Goal: Complete application form

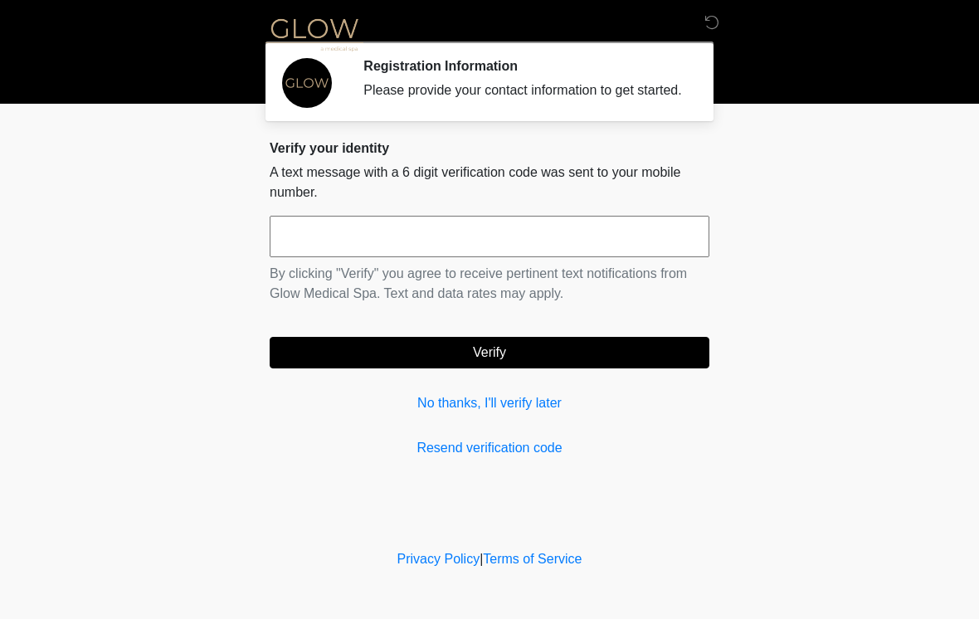
click at [578, 257] on input "text" at bounding box center [490, 236] width 440 height 41
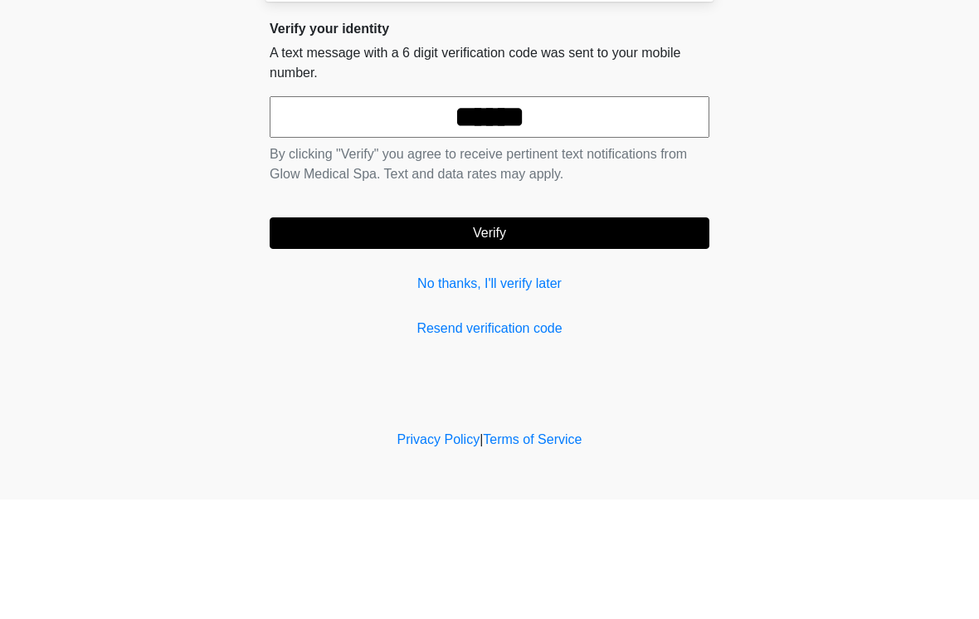
click at [606, 337] on button "Verify" at bounding box center [490, 353] width 440 height 32
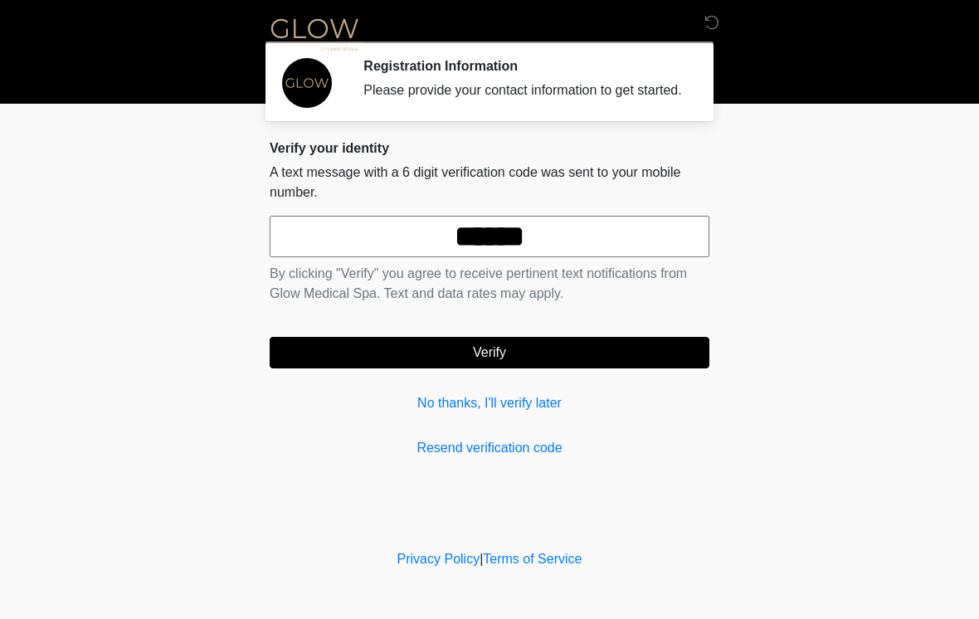
click at [615, 255] on input "******" at bounding box center [490, 236] width 440 height 41
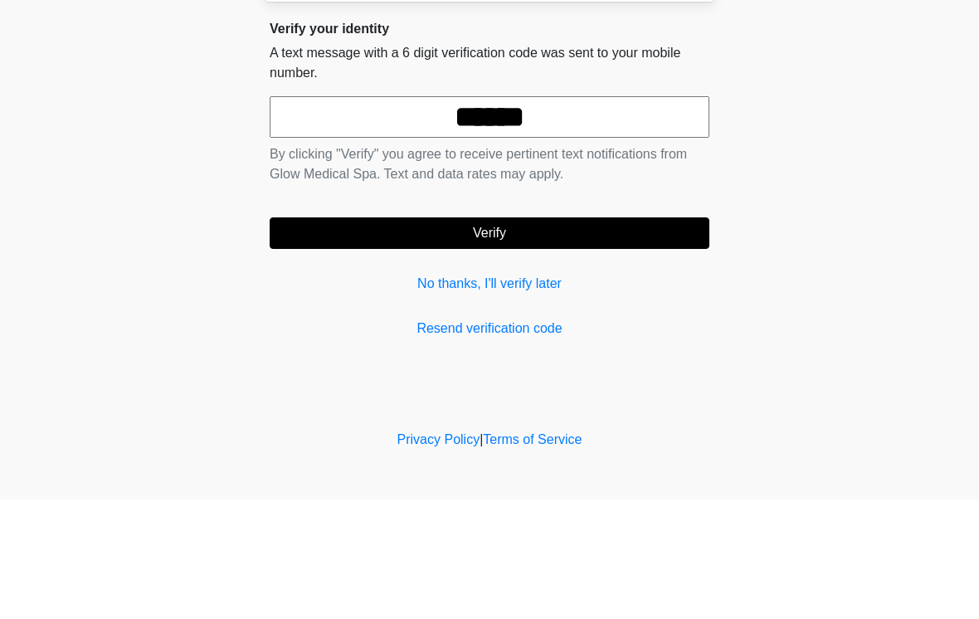
type input "******"
click at [591, 337] on button "Verify" at bounding box center [490, 353] width 440 height 32
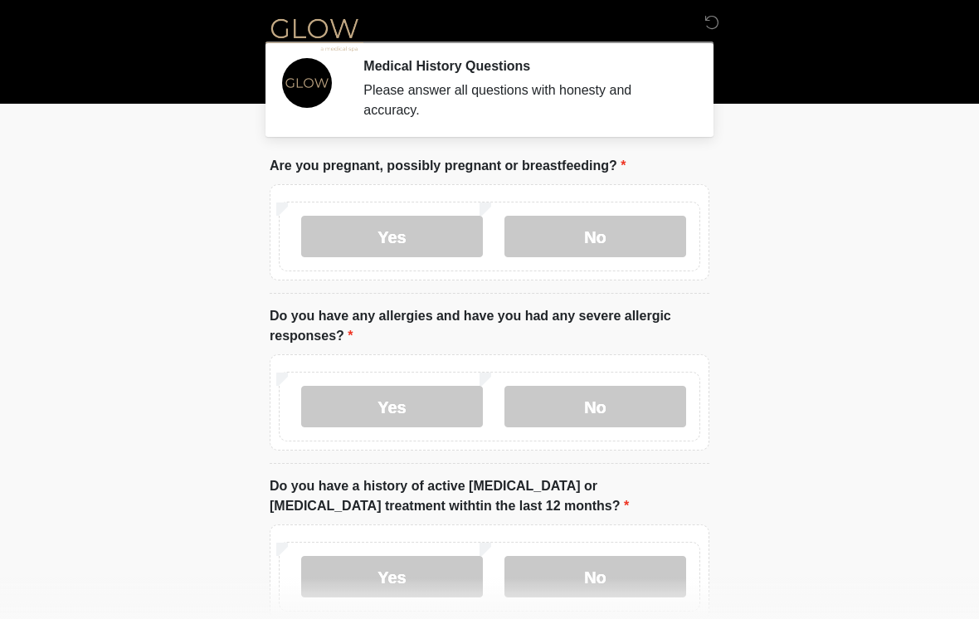
click at [633, 240] on label "No" at bounding box center [595, 236] width 182 height 41
click at [646, 414] on label "No" at bounding box center [595, 406] width 182 height 41
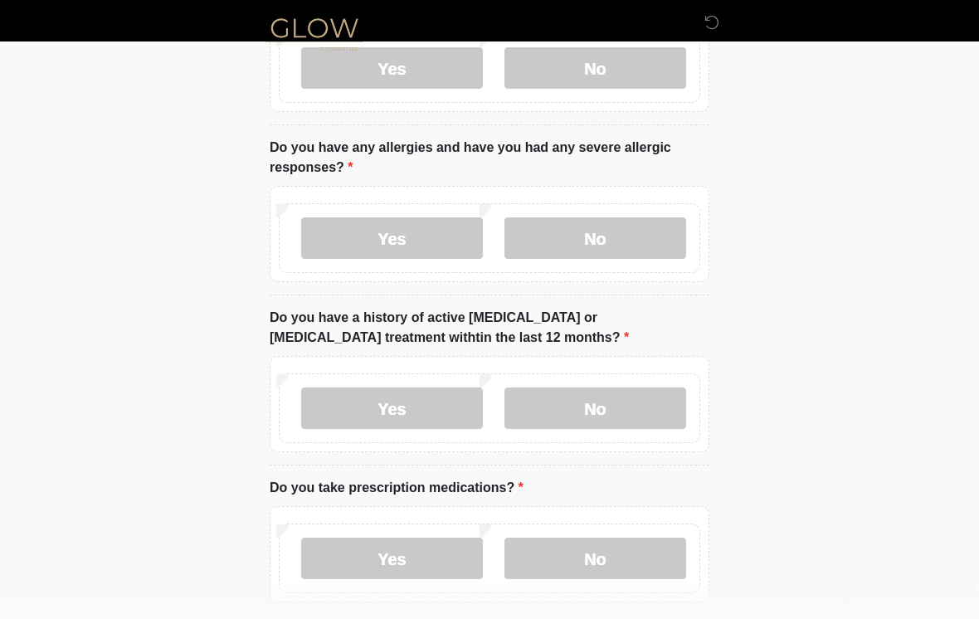
scroll to position [178, 0]
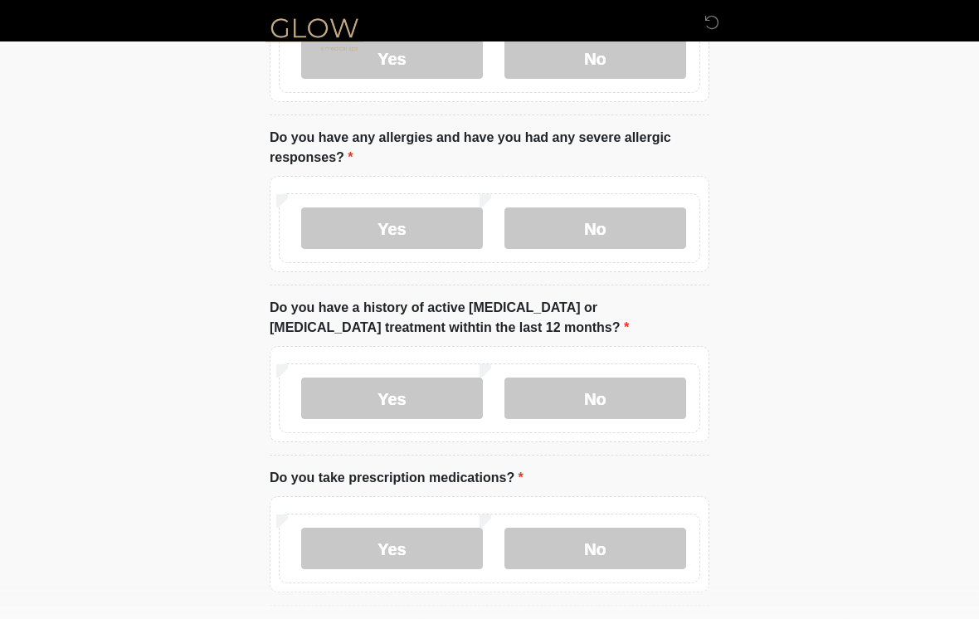
click at [632, 408] on label "No" at bounding box center [595, 398] width 182 height 41
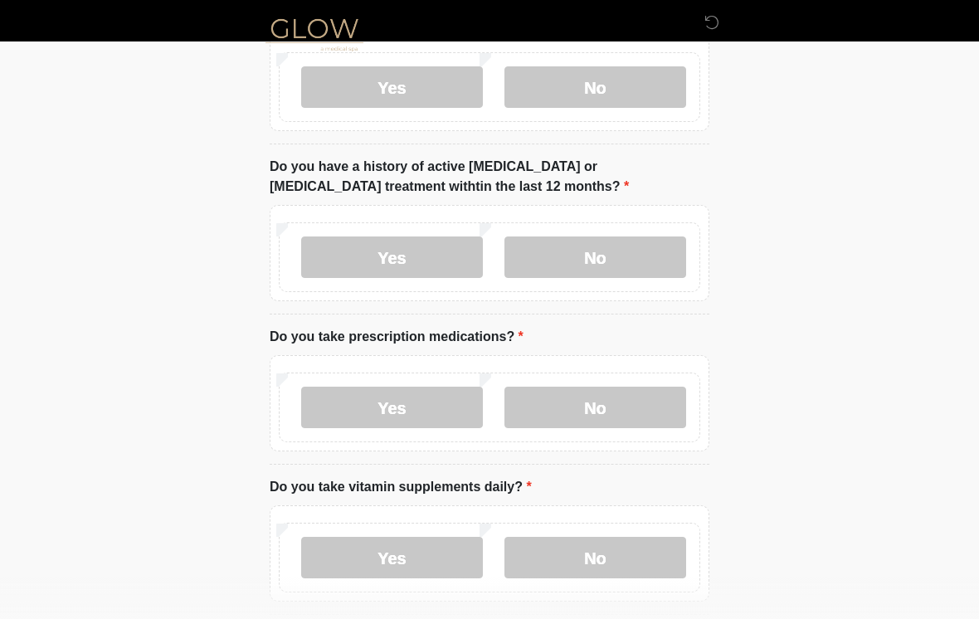
scroll to position [321, 0]
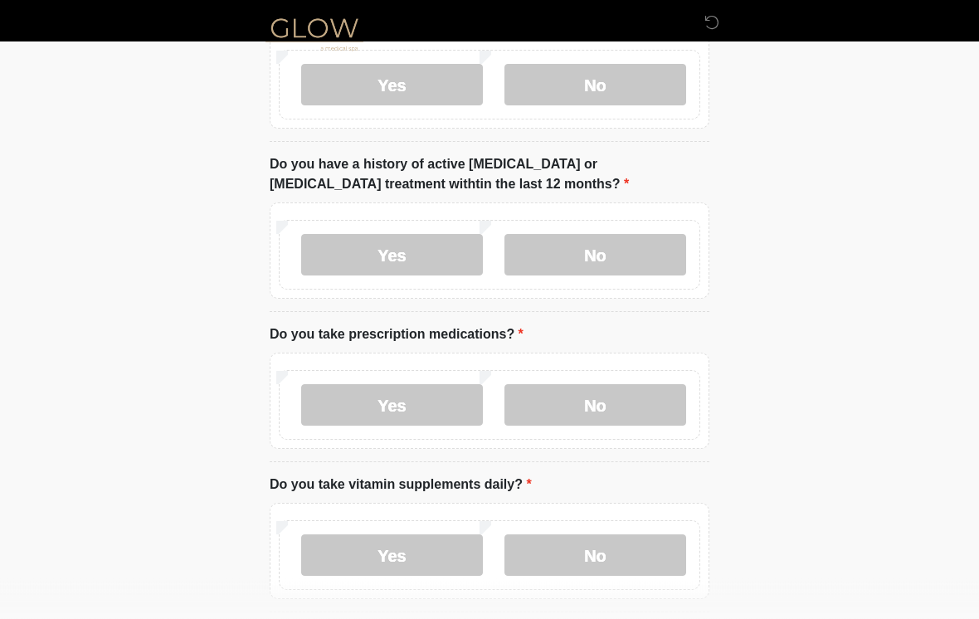
click at [625, 406] on label "No" at bounding box center [595, 405] width 182 height 41
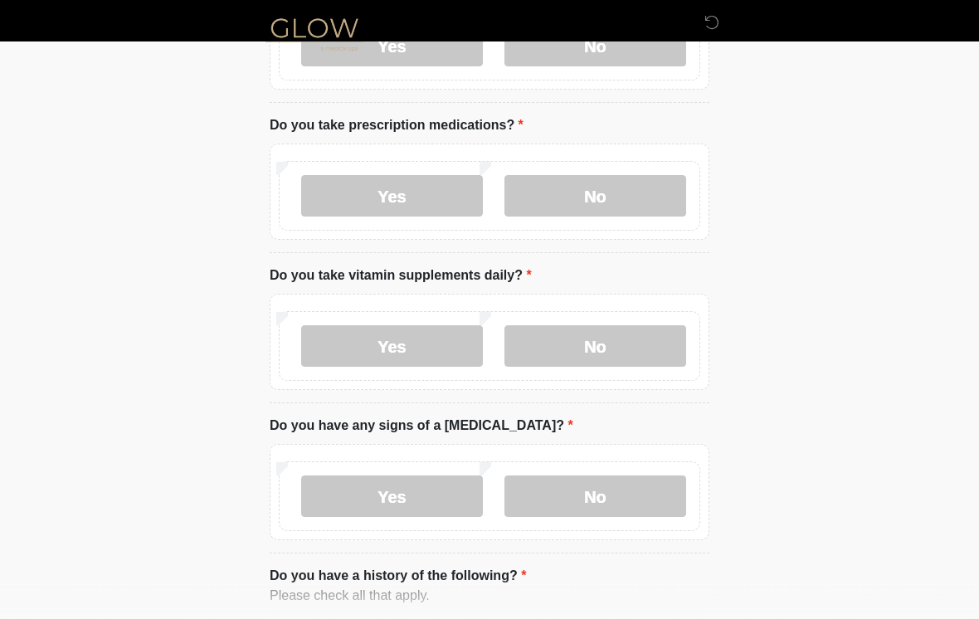
scroll to position [531, 0]
click at [625, 344] on label "No" at bounding box center [595, 345] width 182 height 41
click at [636, 494] on label "No" at bounding box center [595, 495] width 182 height 41
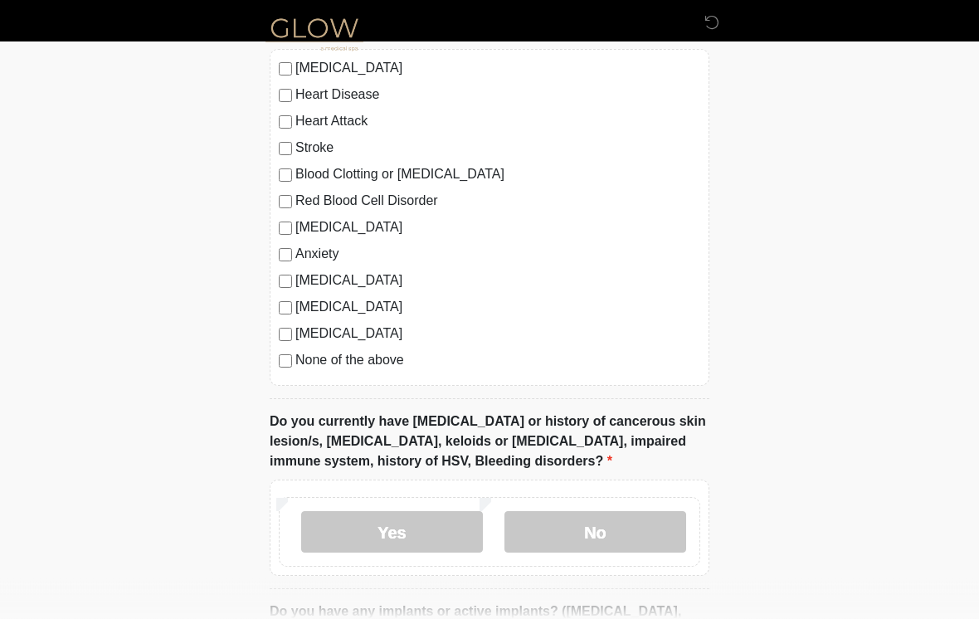
scroll to position [1097, 0]
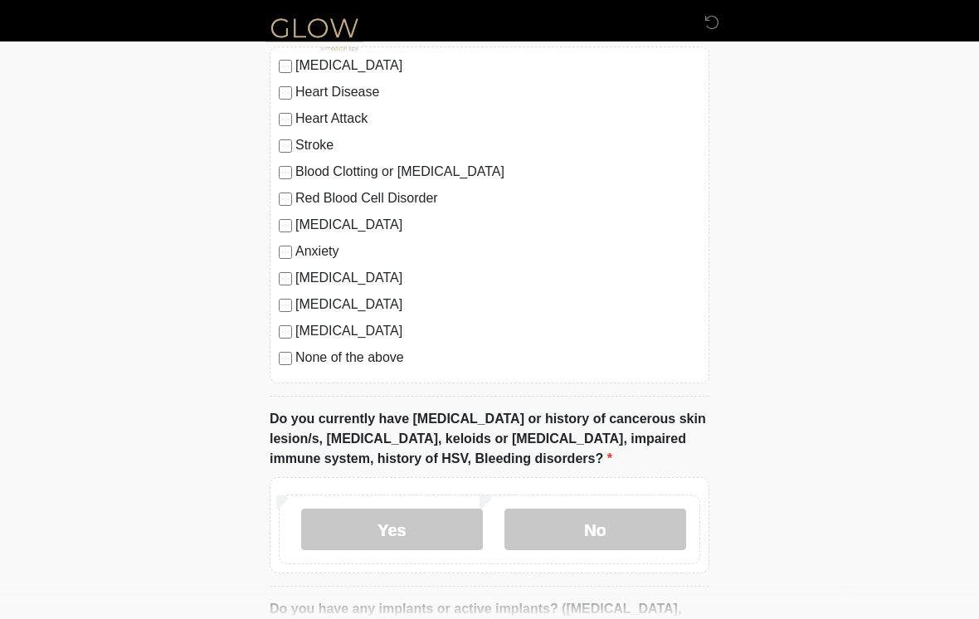
click at [621, 533] on label "No" at bounding box center [595, 529] width 182 height 41
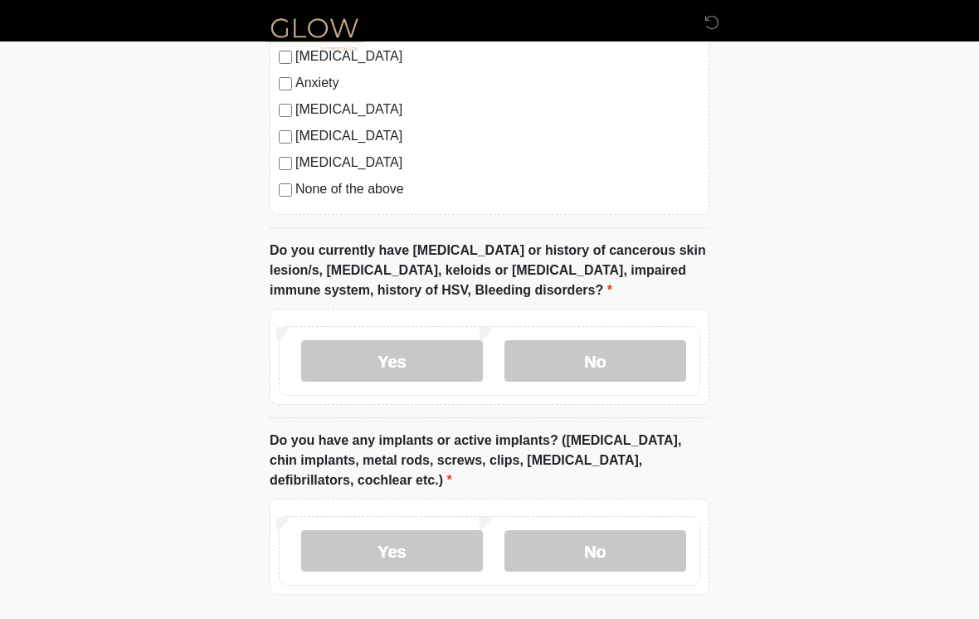
scroll to position [1281, 0]
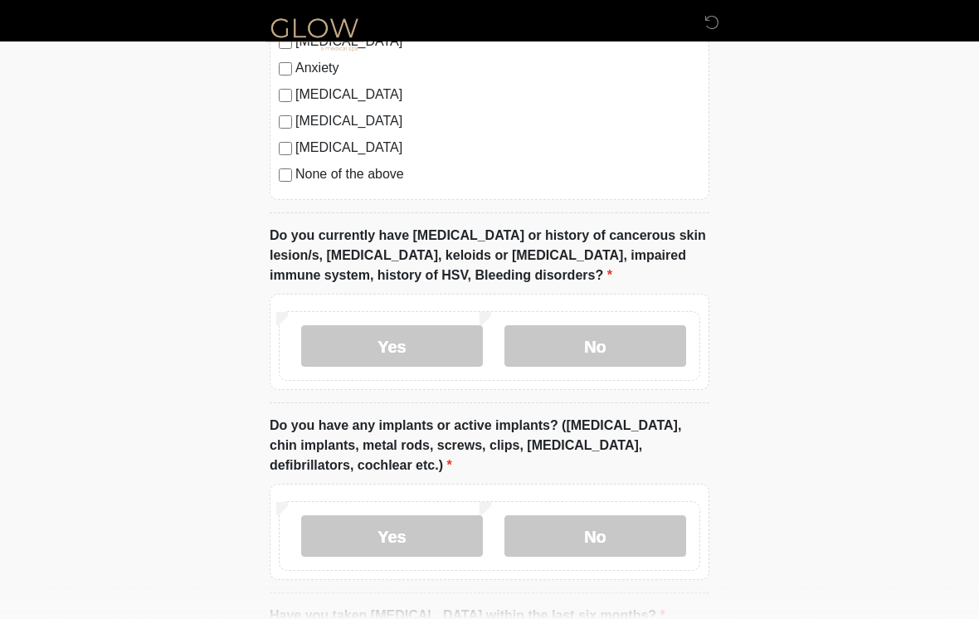
click at [444, 531] on label "Yes" at bounding box center [392, 536] width 182 height 41
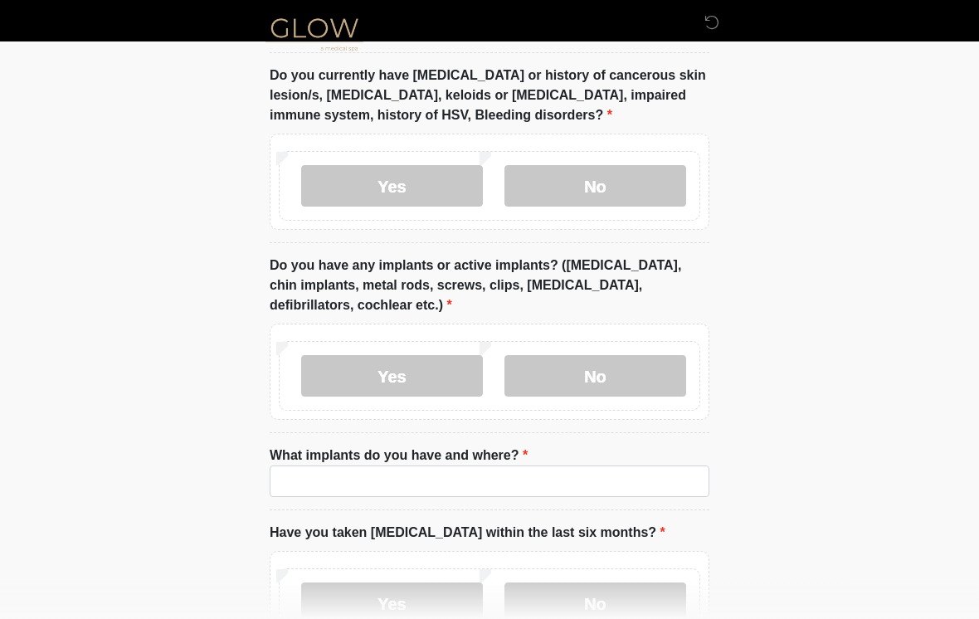
scroll to position [1442, 0]
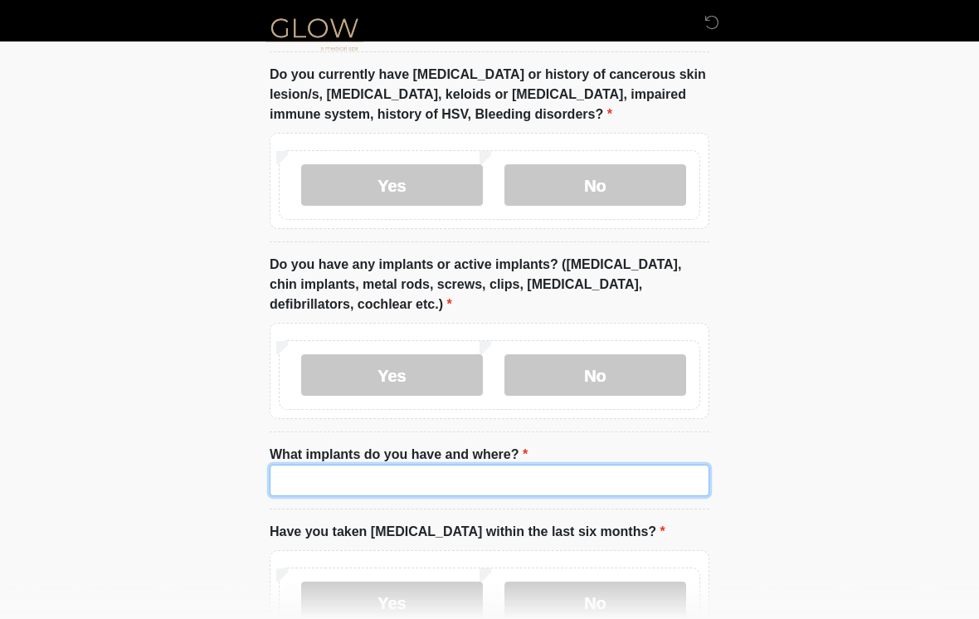
click at [495, 477] on input "What implants do you have and where?" at bounding box center [490, 481] width 440 height 32
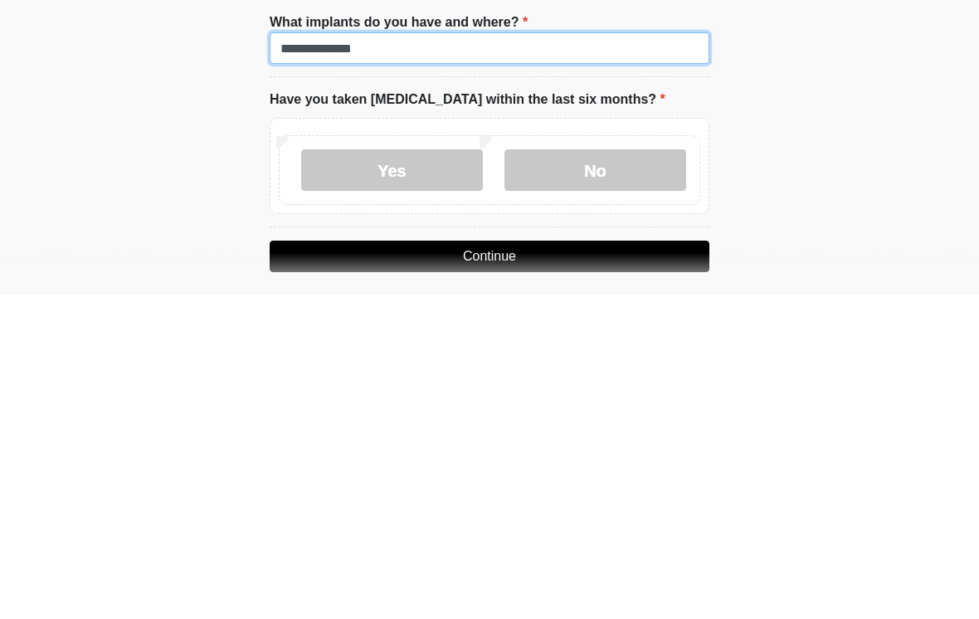
scroll to position [1554, 0]
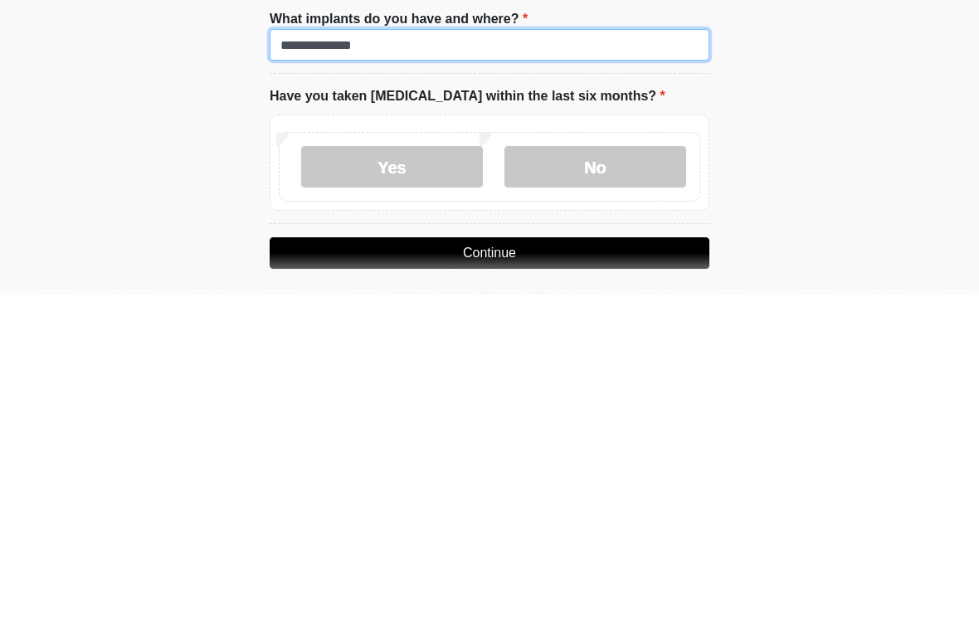
type input "**********"
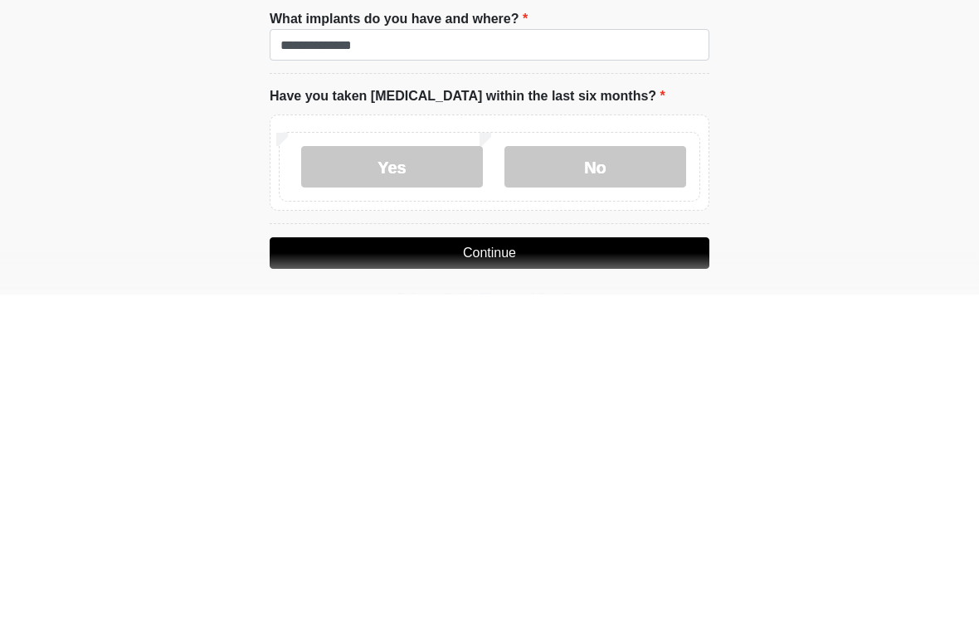
click at [602, 470] on label "No" at bounding box center [595, 490] width 182 height 41
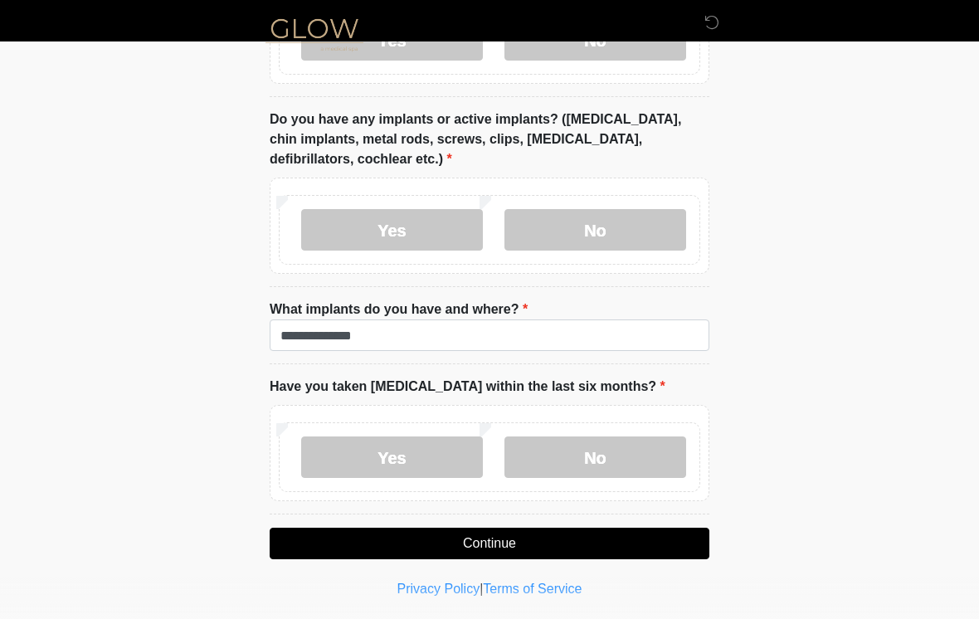
click at [638, 546] on button "Continue" at bounding box center [490, 544] width 440 height 32
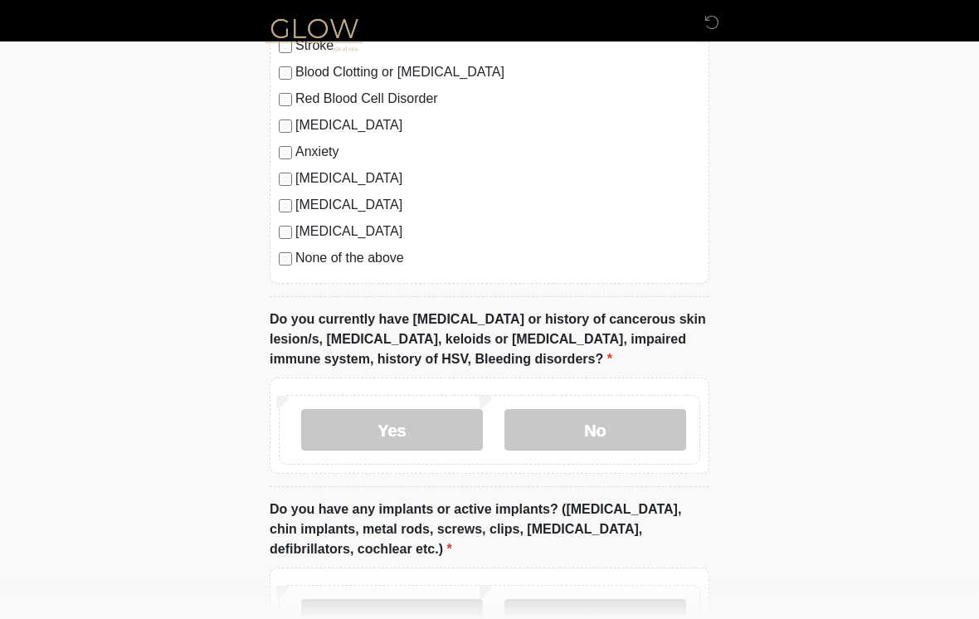
scroll to position [0, 0]
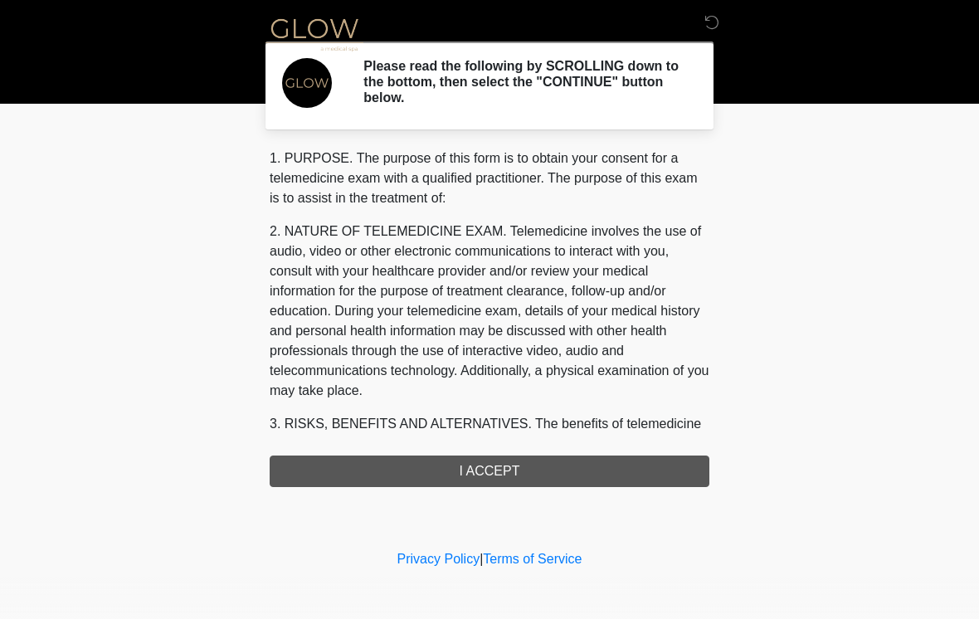
click at [589, 472] on div "1. PURPOSE. The purpose of this form is to obtain your consent for a telemedici…" at bounding box center [490, 317] width 440 height 338
click at [549, 470] on div "1. PURPOSE. The purpose of this form is to obtain your consent for a telemedici…" at bounding box center [490, 317] width 440 height 338
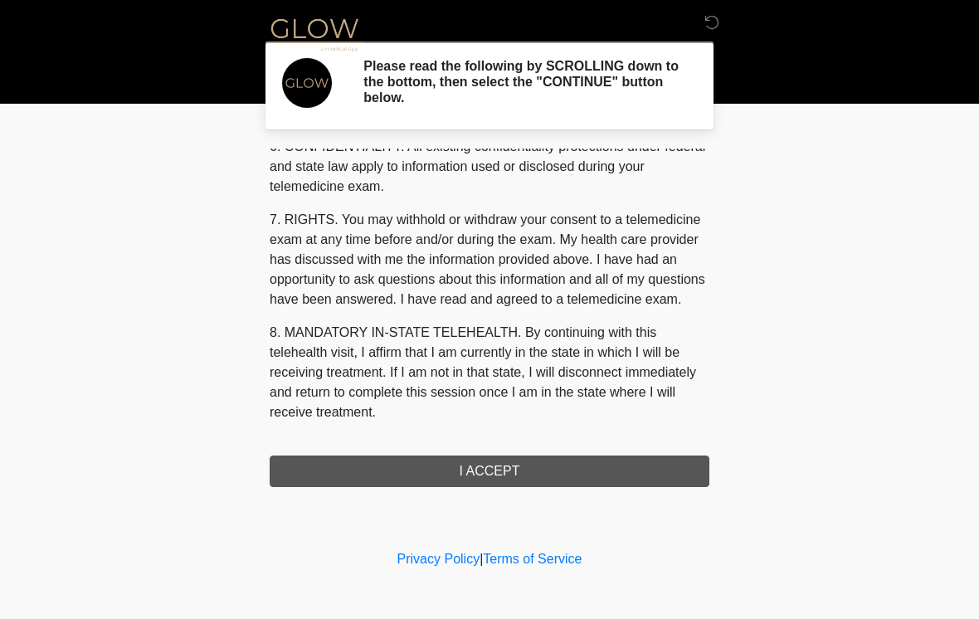
scroll to position [675, 0]
click at [525, 466] on button "I ACCEPT" at bounding box center [490, 471] width 440 height 32
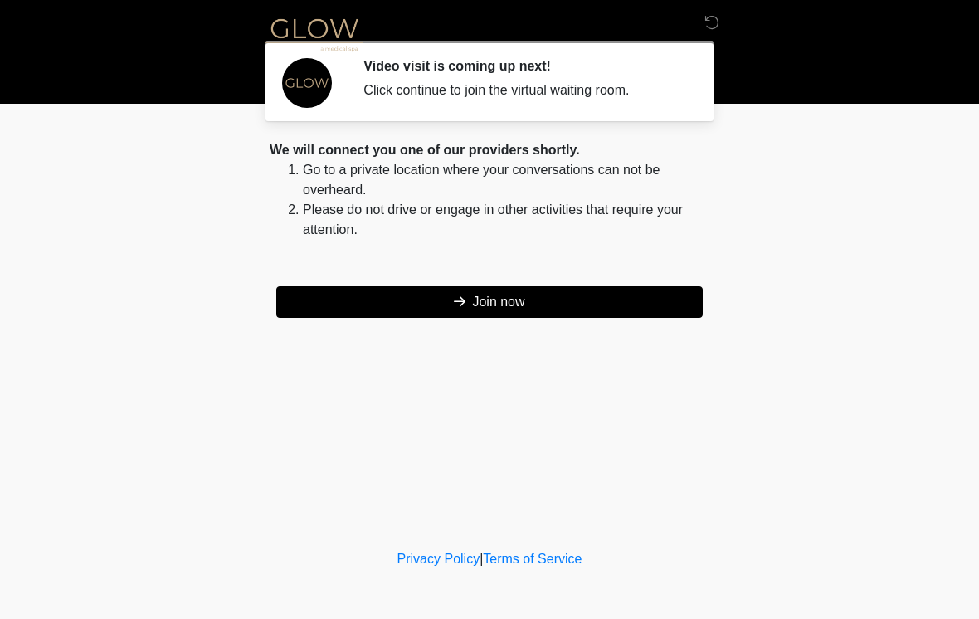
click at [590, 311] on button "Join now" at bounding box center [489, 302] width 426 height 32
